Goal: Task Accomplishment & Management: Complete application form

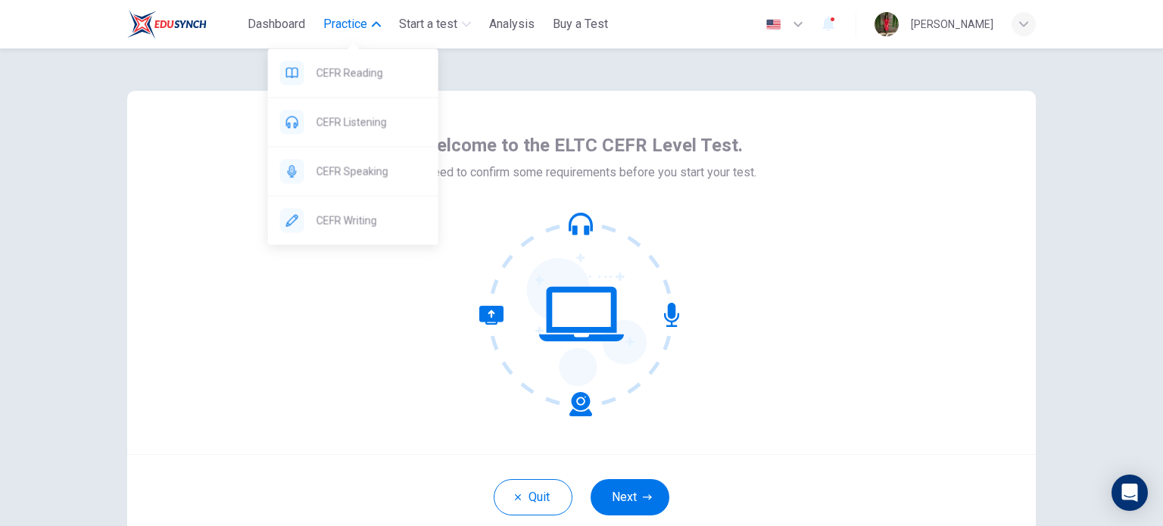
click at [343, 27] on span "Practice" at bounding box center [345, 24] width 44 height 18
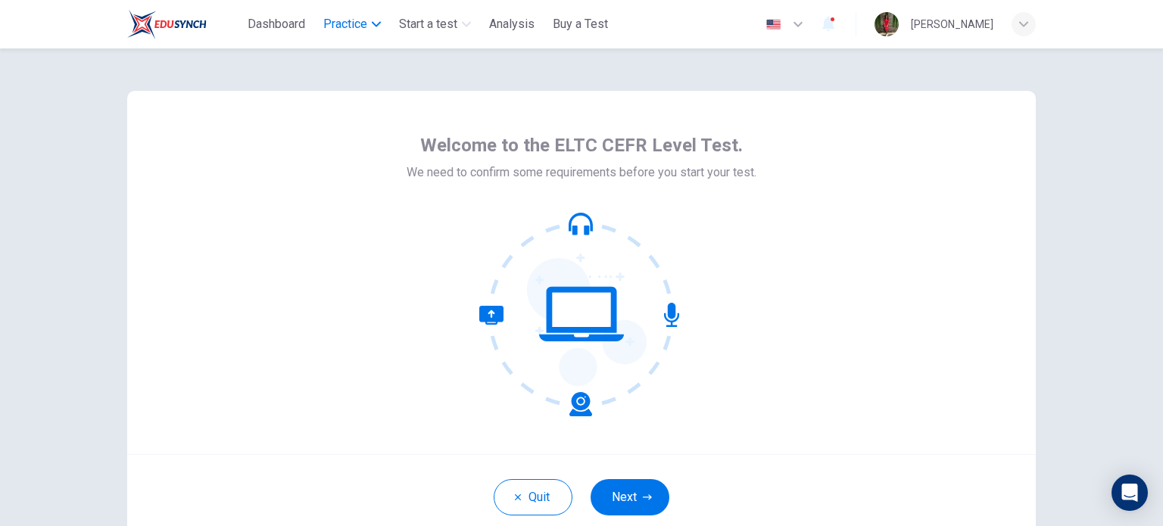
click at [367, 23] on span "Practice" at bounding box center [345, 24] width 44 height 18
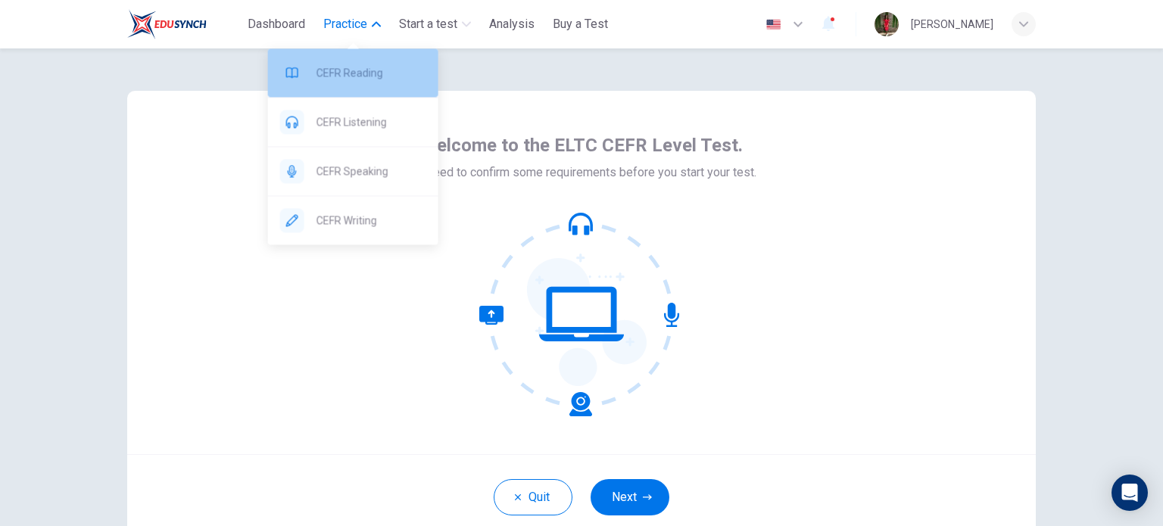
click at [367, 64] on span "CEFR Reading" at bounding box center [372, 73] width 110 height 18
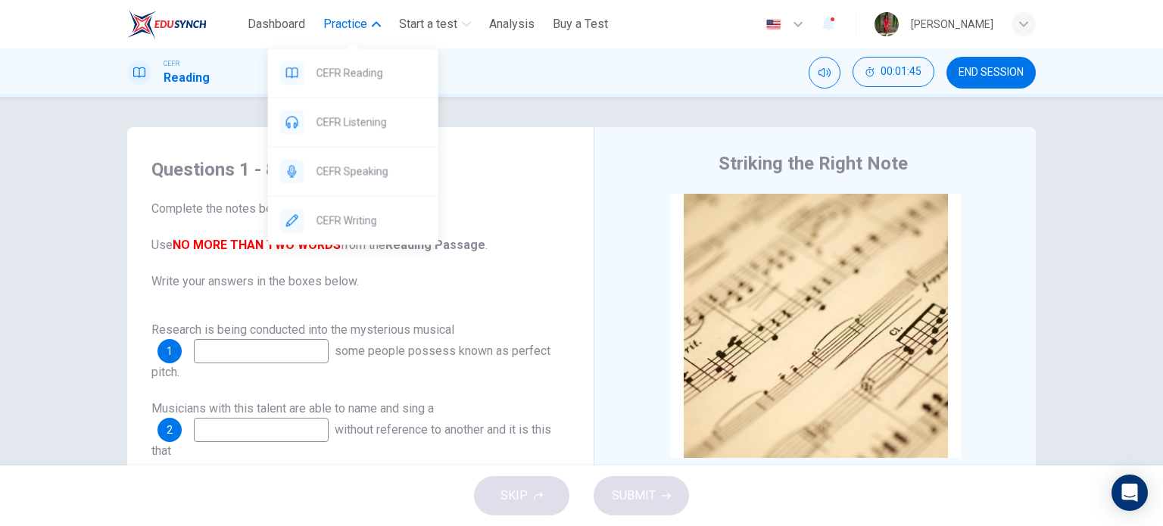
click at [360, 24] on span "Practice" at bounding box center [345, 24] width 44 height 18
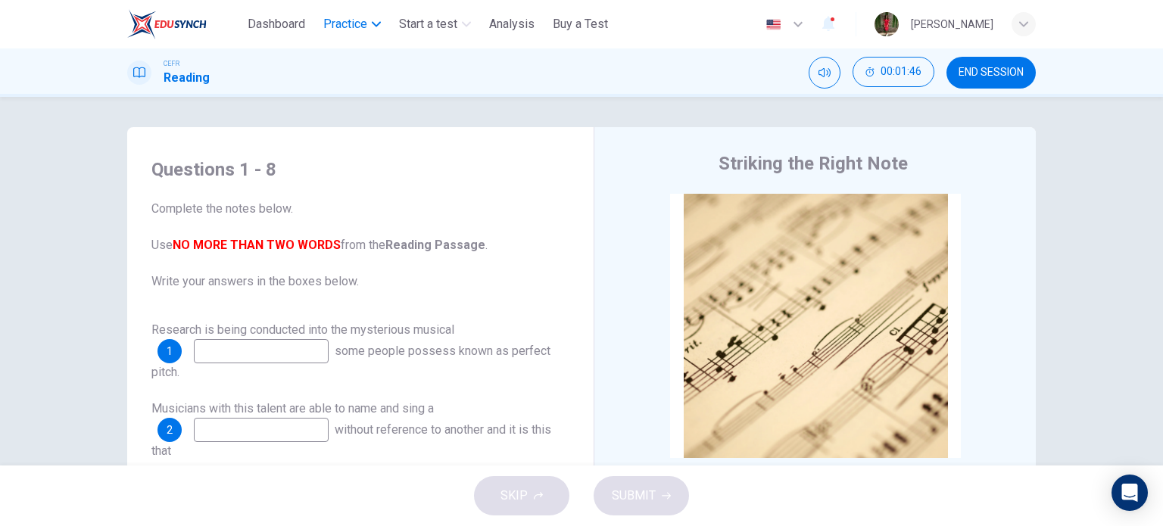
click at [360, 24] on span "Practice" at bounding box center [345, 24] width 44 height 18
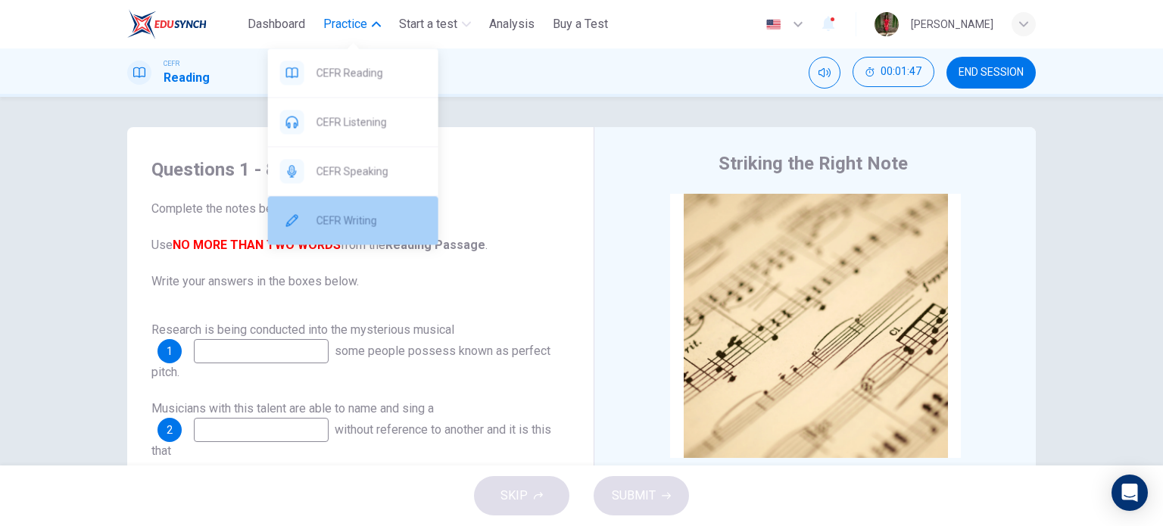
click at [345, 220] on span "CEFR Writing" at bounding box center [372, 220] width 110 height 18
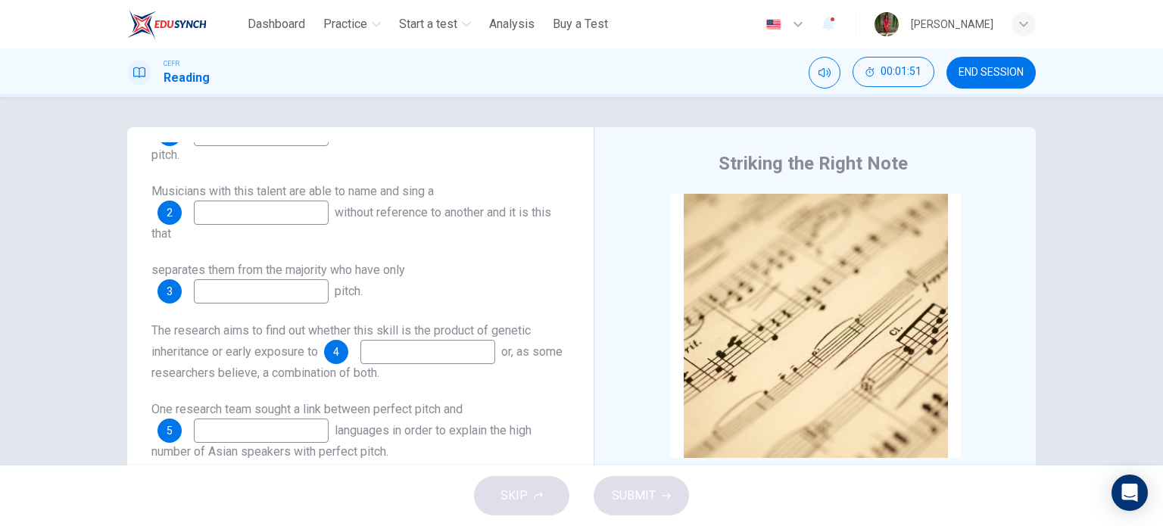
scroll to position [227, 0]
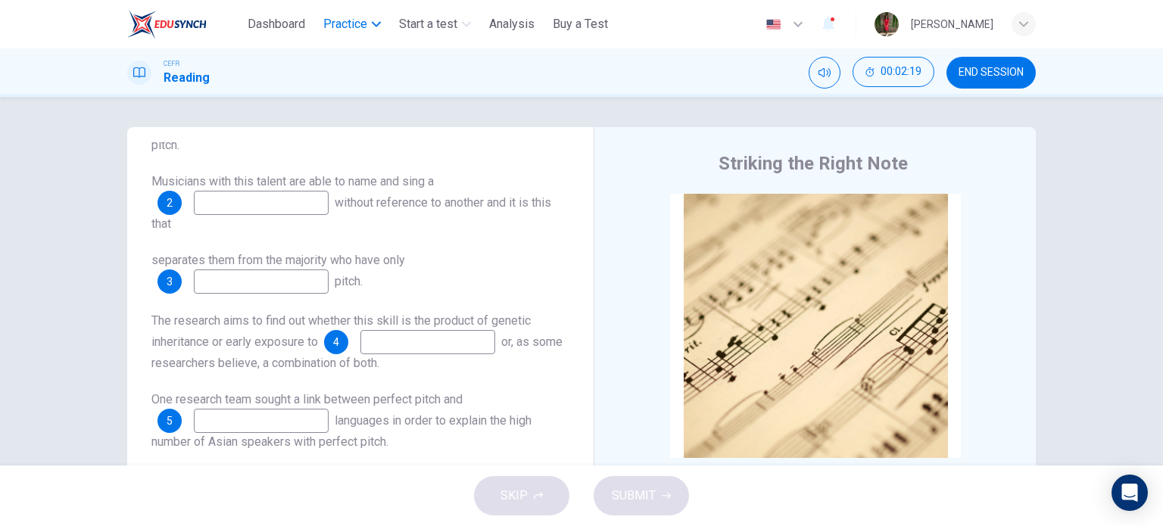
click at [358, 33] on span "Practice" at bounding box center [345, 24] width 44 height 18
click at [357, 31] on span "Practice" at bounding box center [345, 24] width 44 height 18
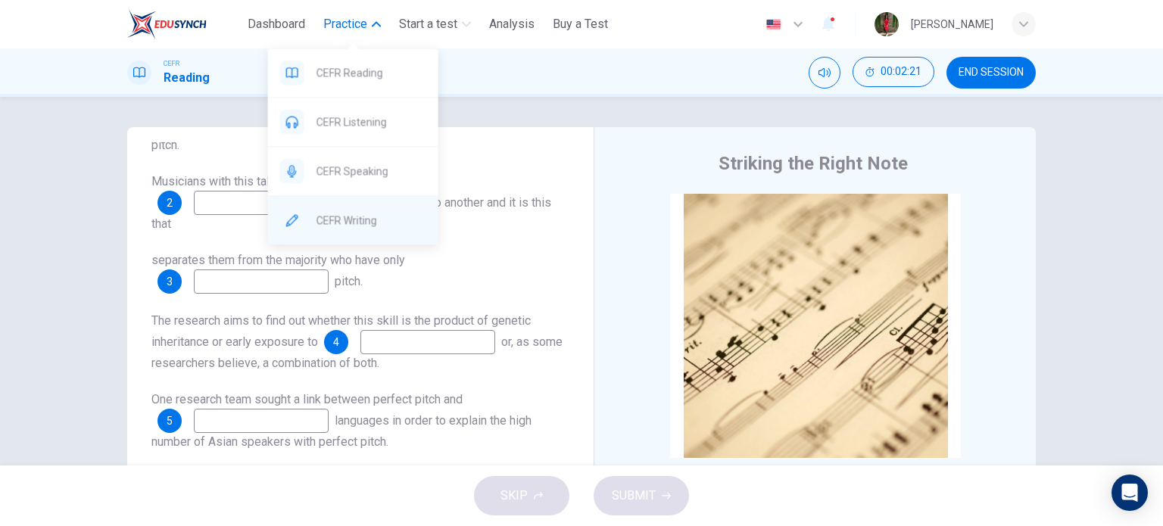
click at [340, 233] on div "CEFR Writing" at bounding box center [353, 220] width 170 height 48
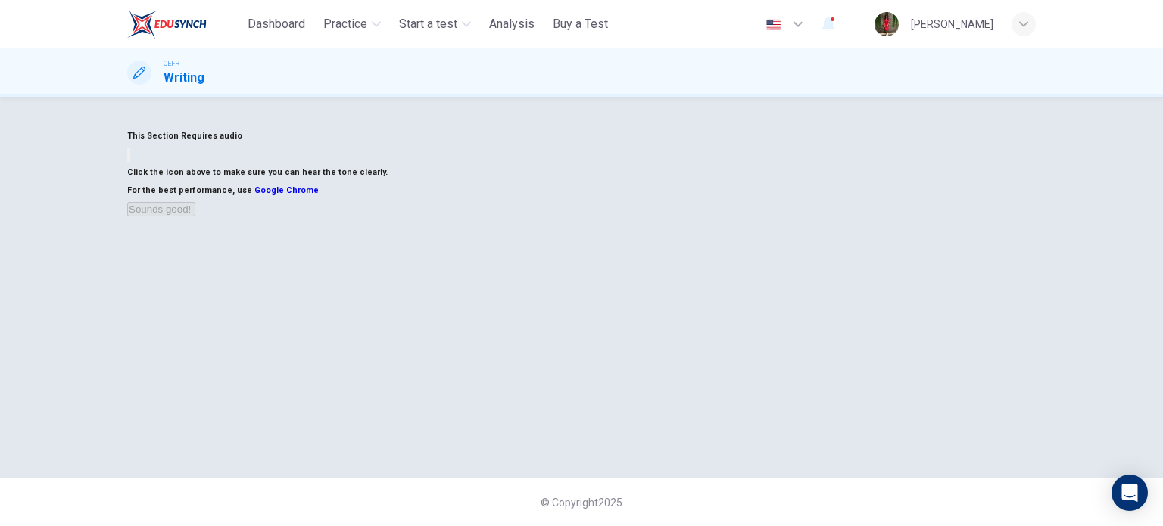
scroll to position [151, 0]
click at [130, 162] on button "button" at bounding box center [128, 155] width 3 height 14
click at [195, 217] on button "Sounds good!" at bounding box center [161, 209] width 68 height 14
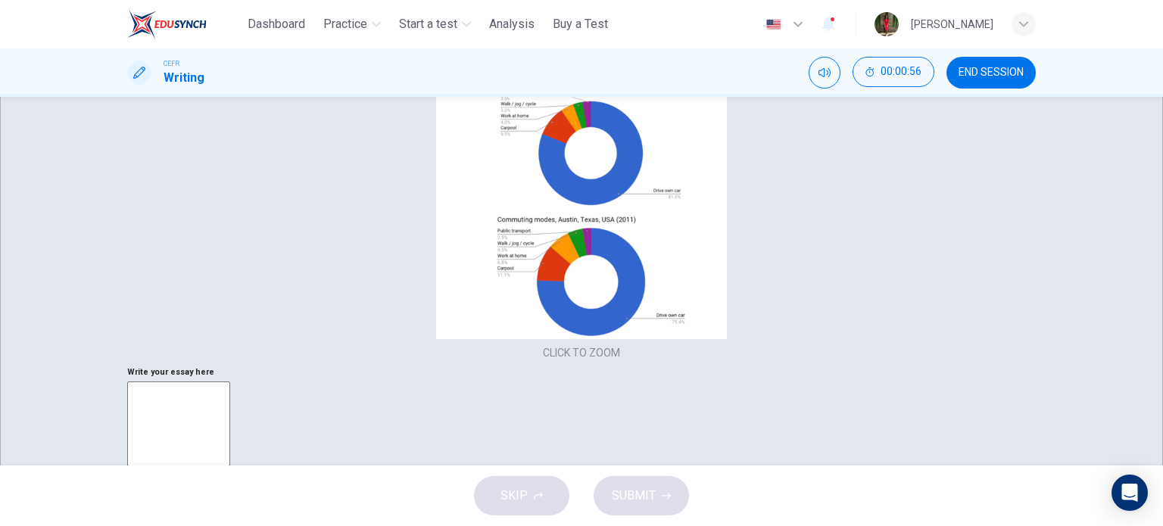
scroll to position [170, 0]
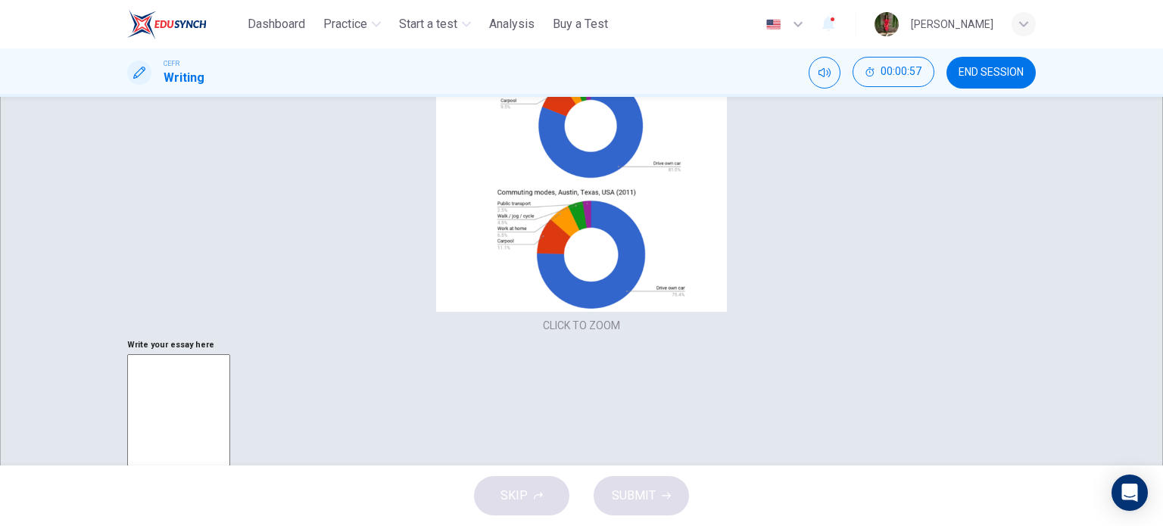
click at [399, 295] on div "Click to Zoom" at bounding box center [581, 263] width 1163 height 526
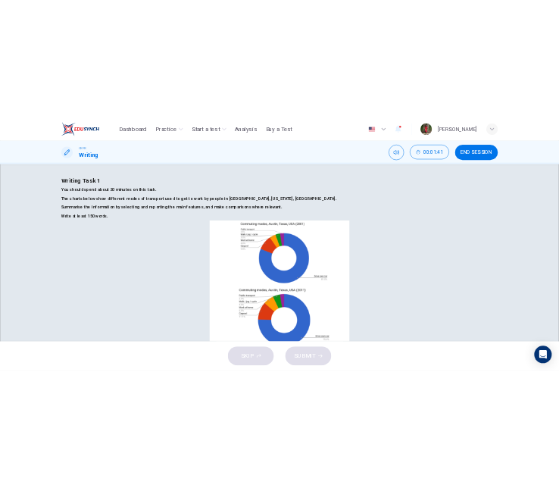
scroll to position [0, 0]
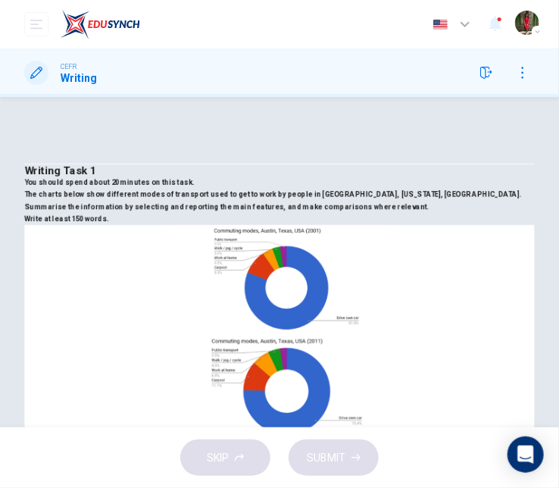
click at [0, 179] on div "Writing Task 1 You should spend about 20 minutes on this task. The charts below…" at bounding box center [279, 293] width 559 height 332
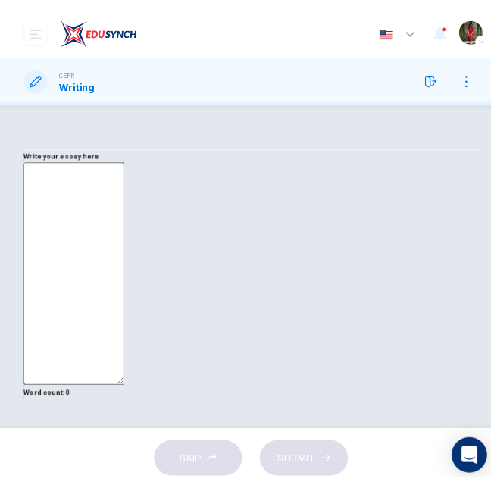
scroll to position [39, 0]
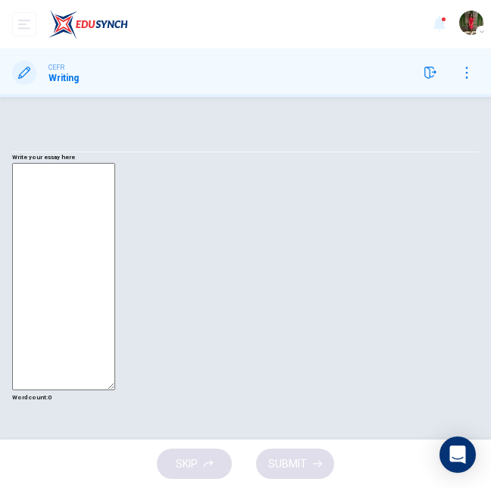
click at [73, 184] on textarea at bounding box center [63, 276] width 103 height 227
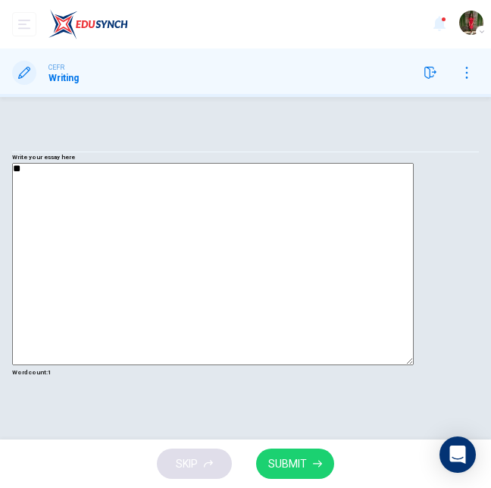
type textarea "*"
click at [81, 178] on textarea "**********" at bounding box center [212, 264] width 401 height 202
click at [80, 178] on textarea "**********" at bounding box center [212, 264] width 401 height 202
click at [154, 173] on textarea "**********" at bounding box center [212, 264] width 401 height 202
click at [245, 173] on textarea "**********" at bounding box center [212, 264] width 401 height 202
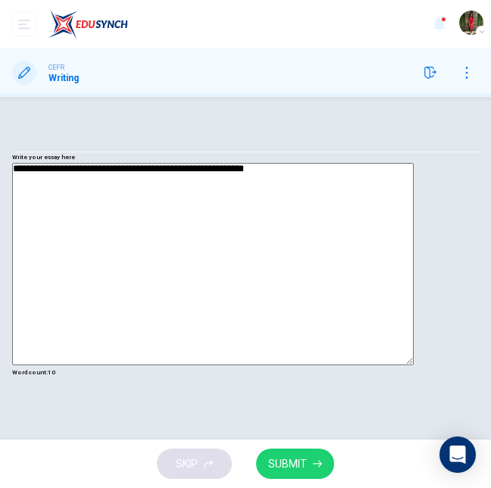
click at [382, 177] on textarea "**********" at bounding box center [212, 264] width 401 height 202
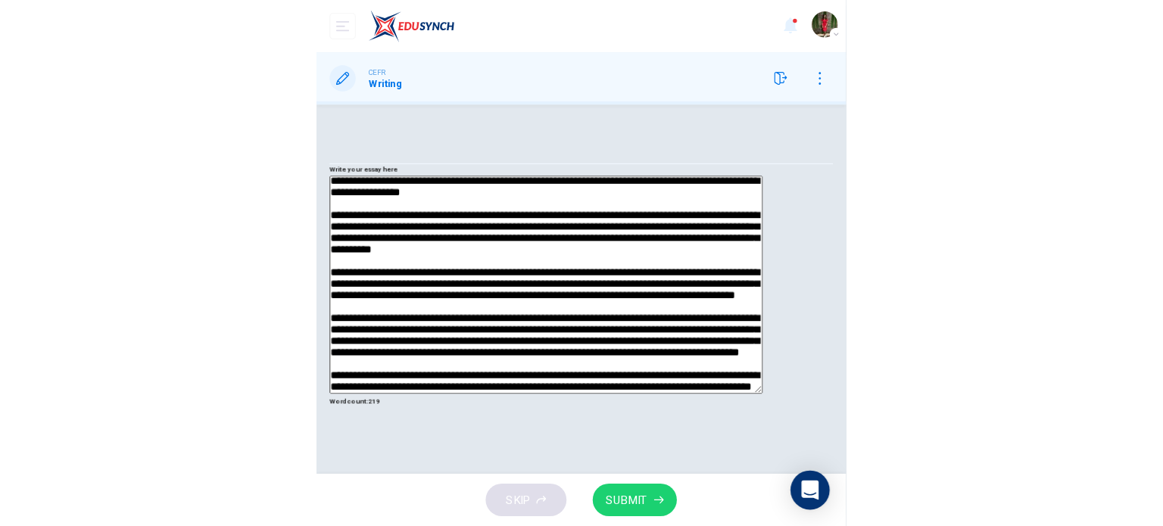
scroll to position [75, 0]
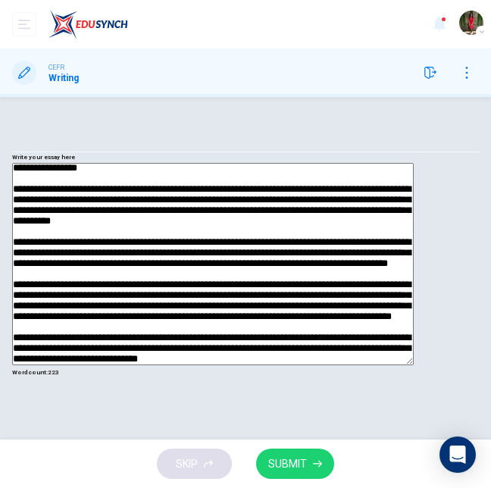
type textarea "**********"
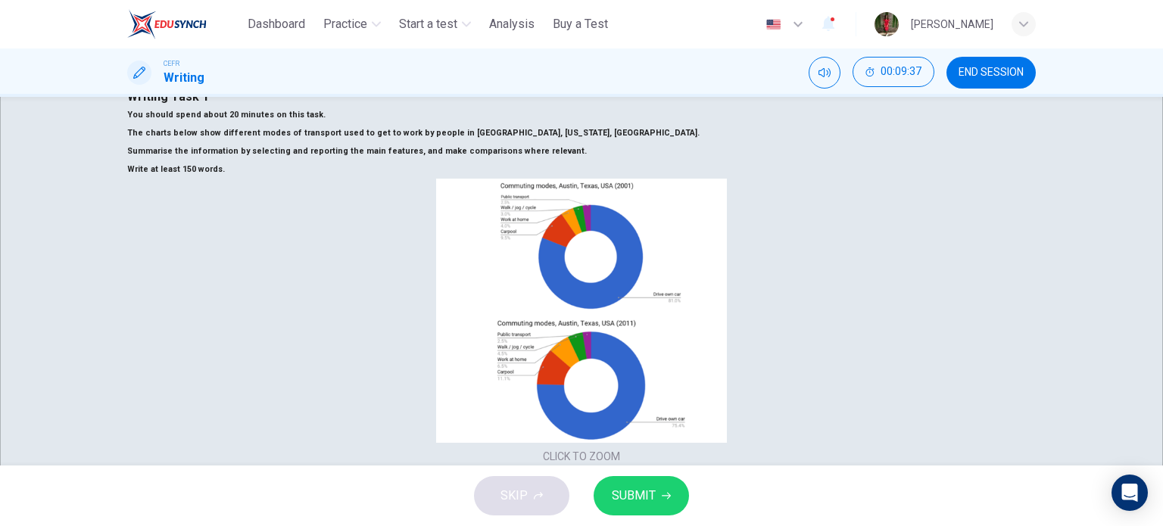
scroll to position [48, 0]
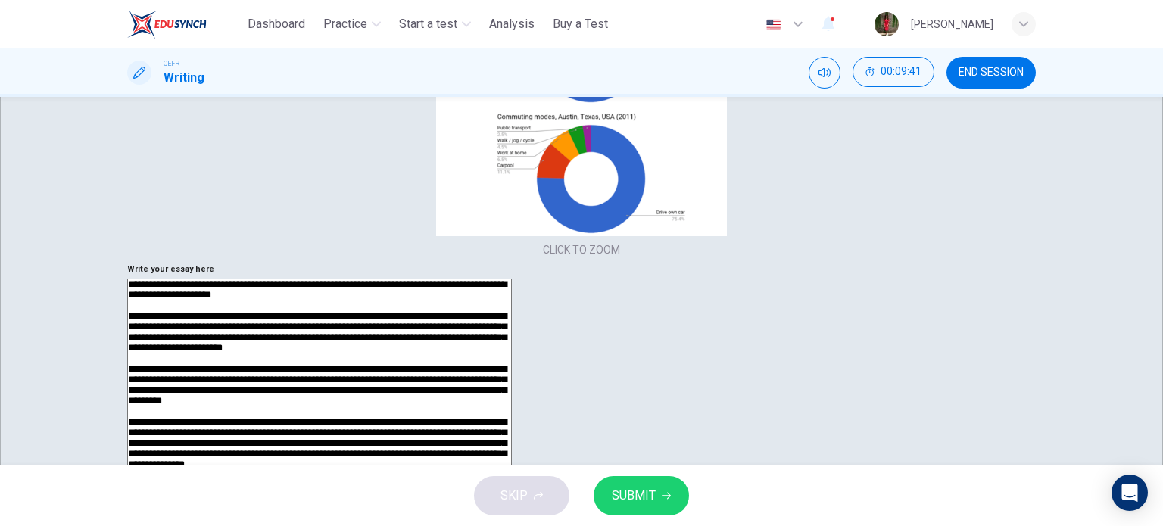
scroll to position [19, 0]
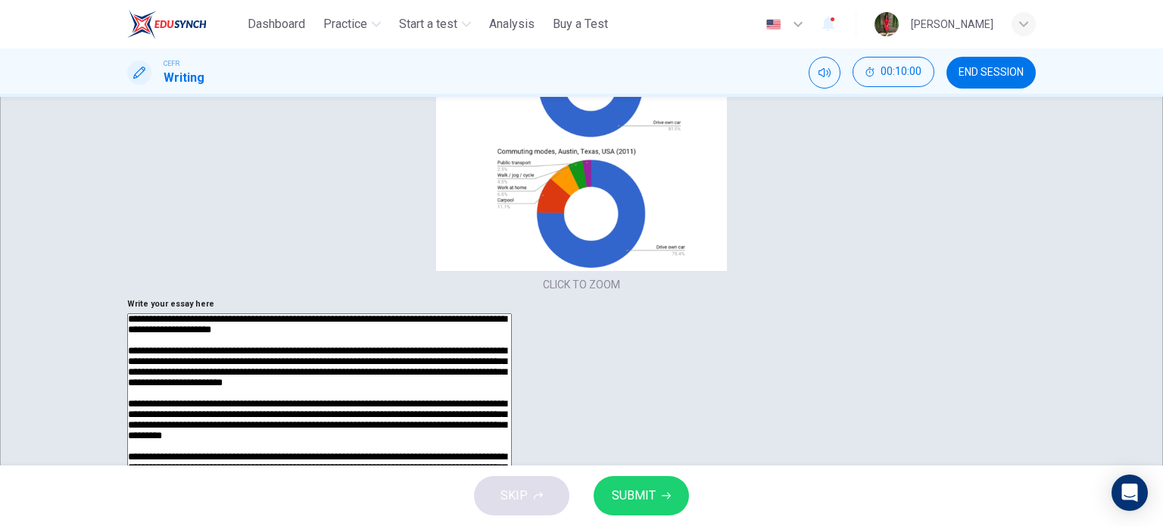
scroll to position [246, 0]
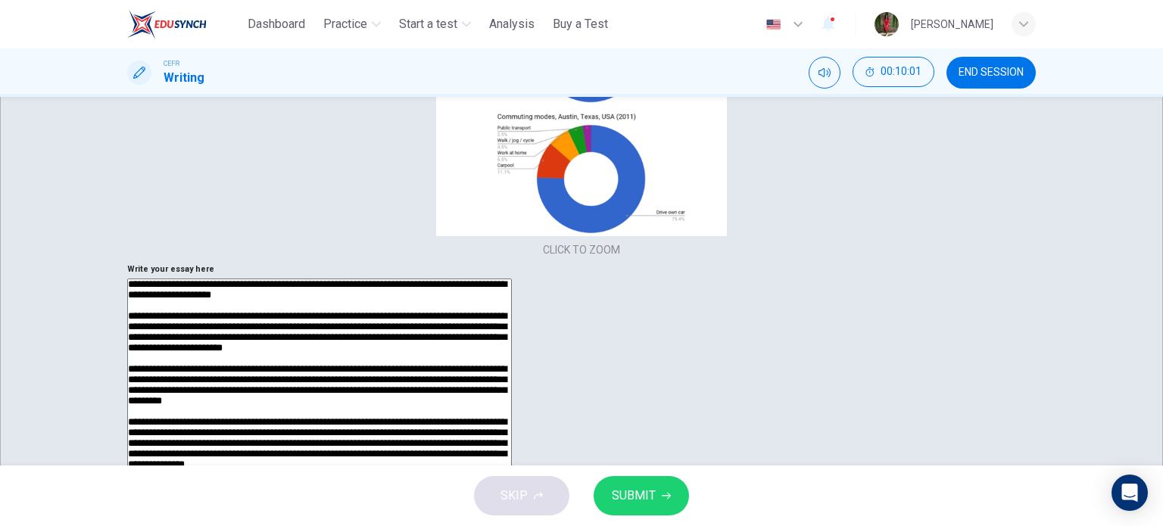
type textarea "**********"
click at [648, 491] on span "SUBMIT" at bounding box center [634, 495] width 44 height 21
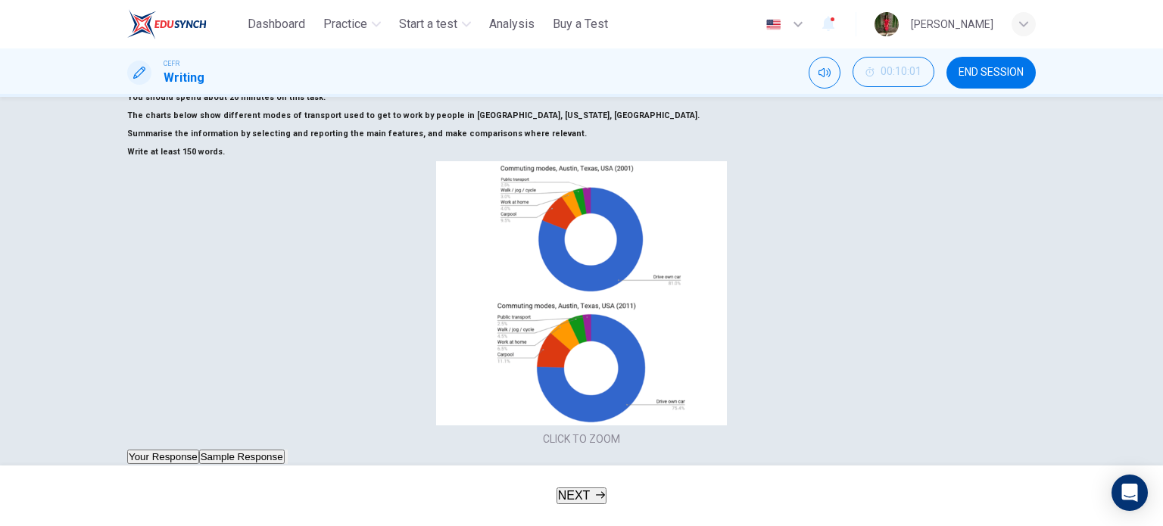
scroll to position [19, 0]
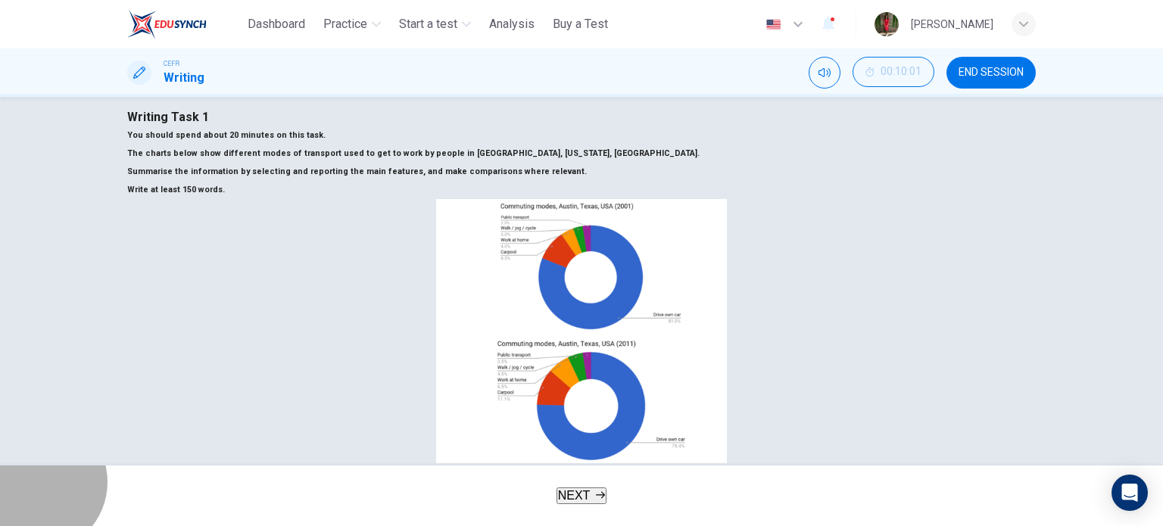
click at [566, 493] on span "NEXT" at bounding box center [574, 495] width 33 height 13
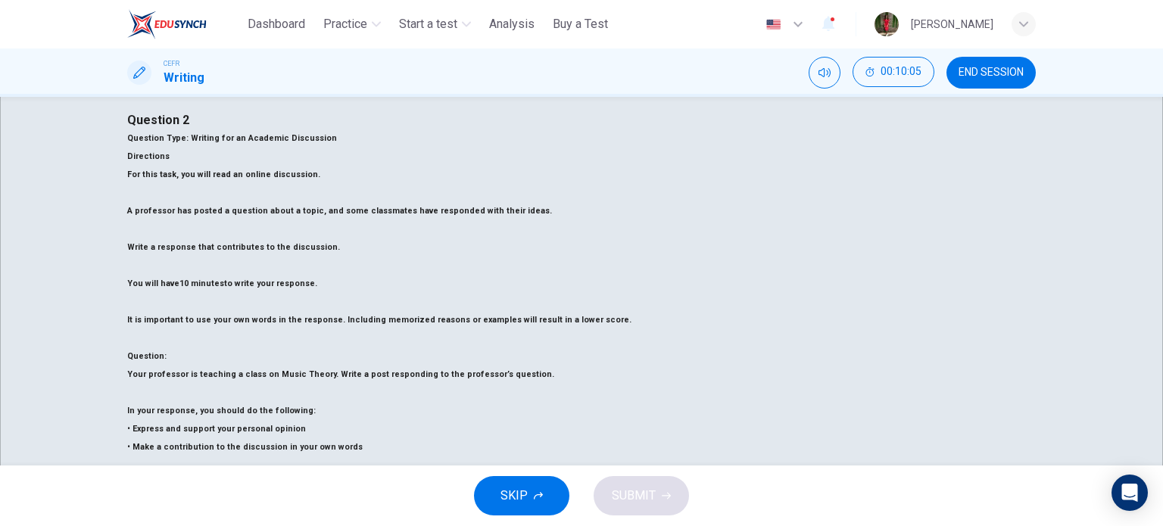
scroll to position [2, 0]
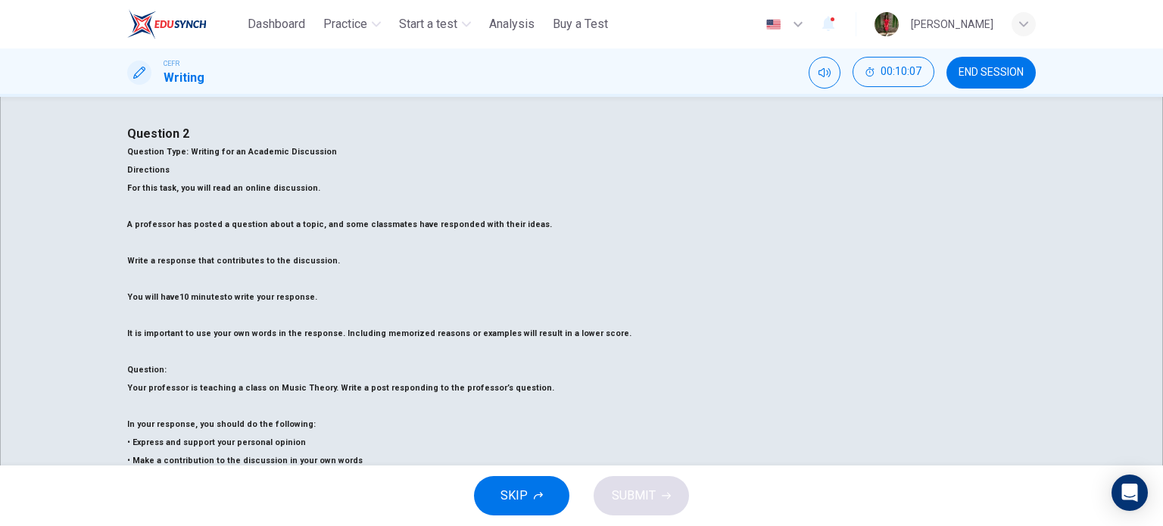
click at [1014, 81] on button "END SESSION" at bounding box center [991, 73] width 89 height 32
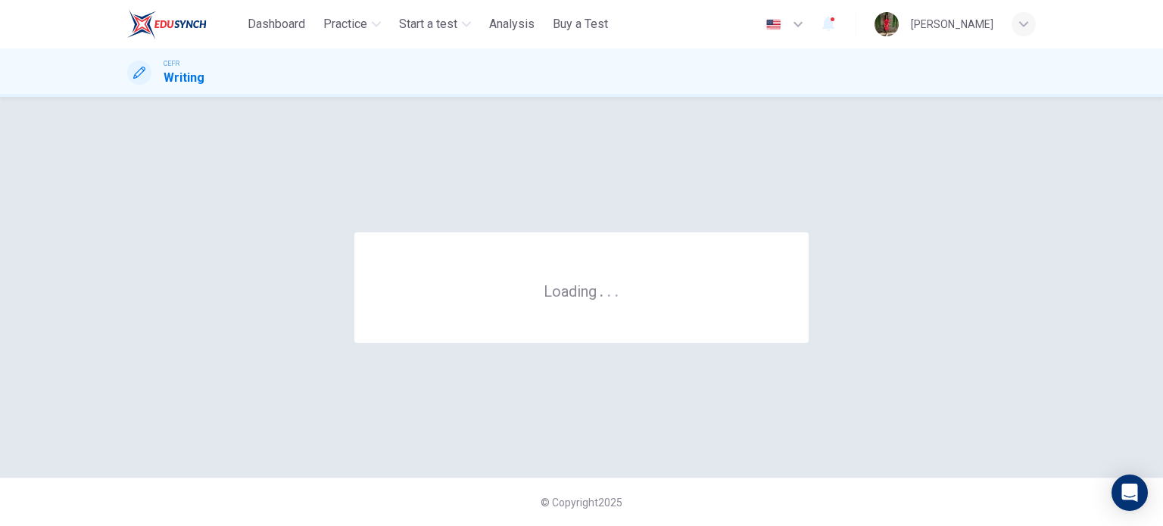
scroll to position [0, 0]
